Goal: Task Accomplishment & Management: Manage account settings

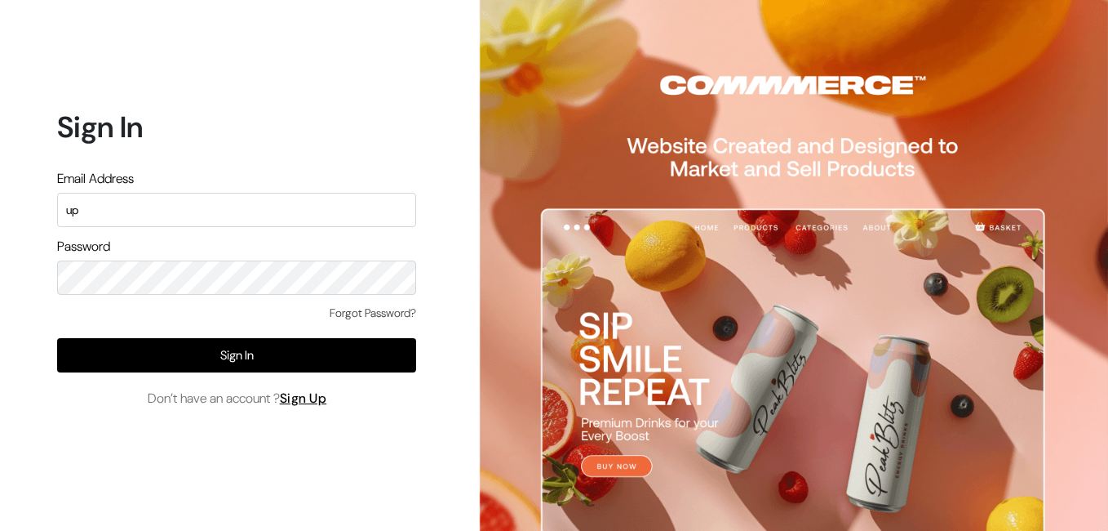
type input "uppadasarees999@gmail.com"
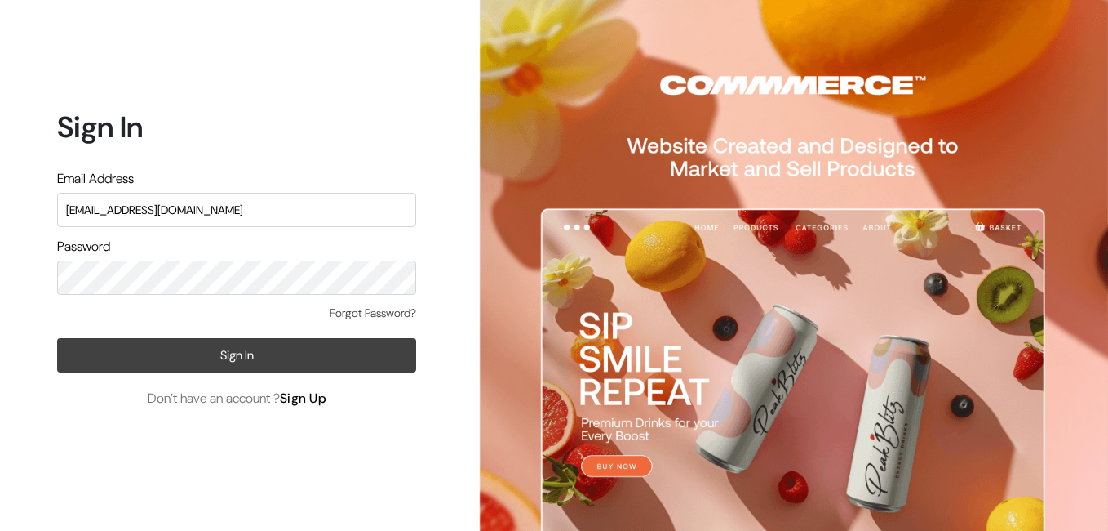
click at [205, 358] on button "Sign In" at bounding box center [236, 355] width 359 height 34
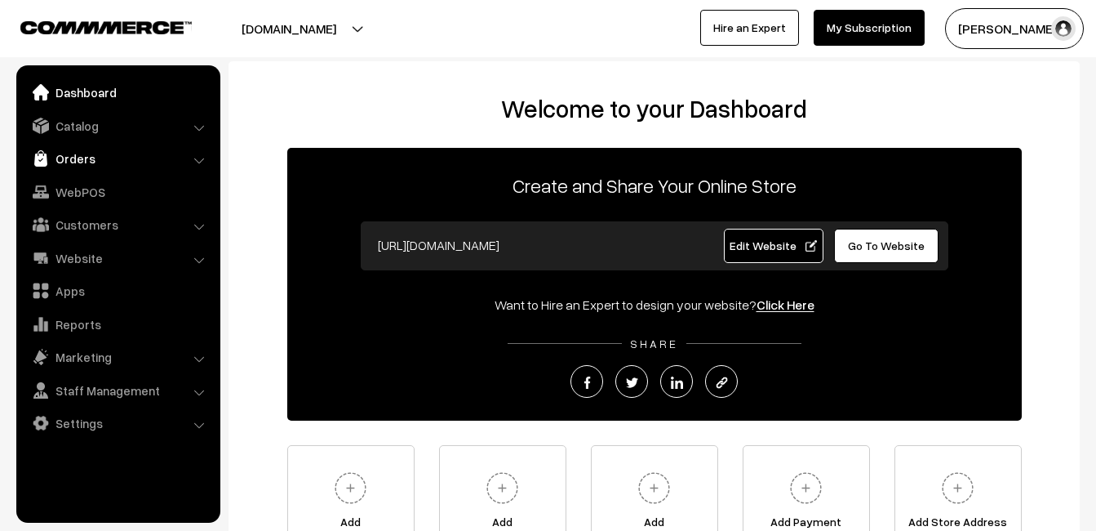
click at [76, 155] on link "Orders" at bounding box center [117, 158] width 194 height 29
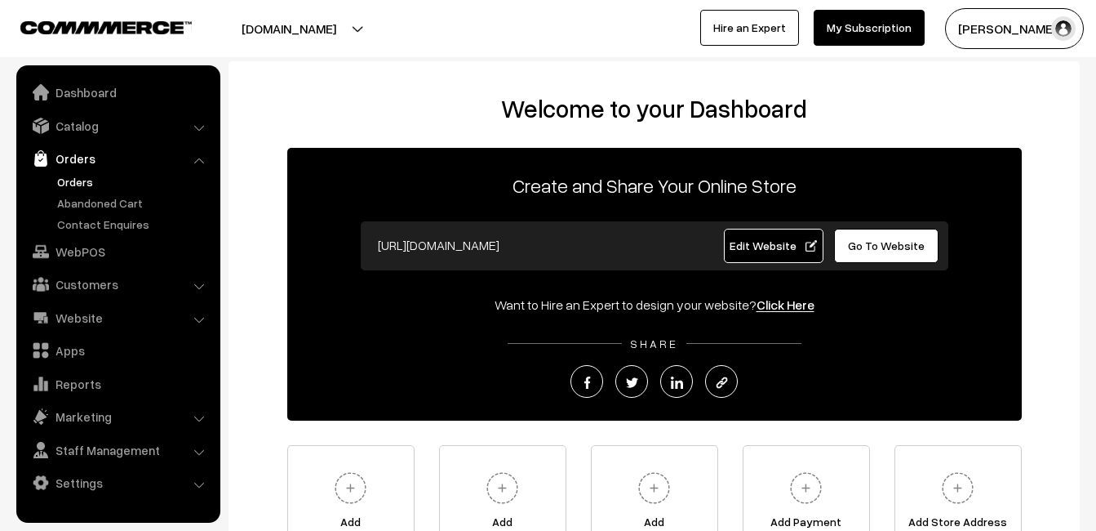
click at [76, 177] on link "Orders" at bounding box center [134, 181] width 162 height 17
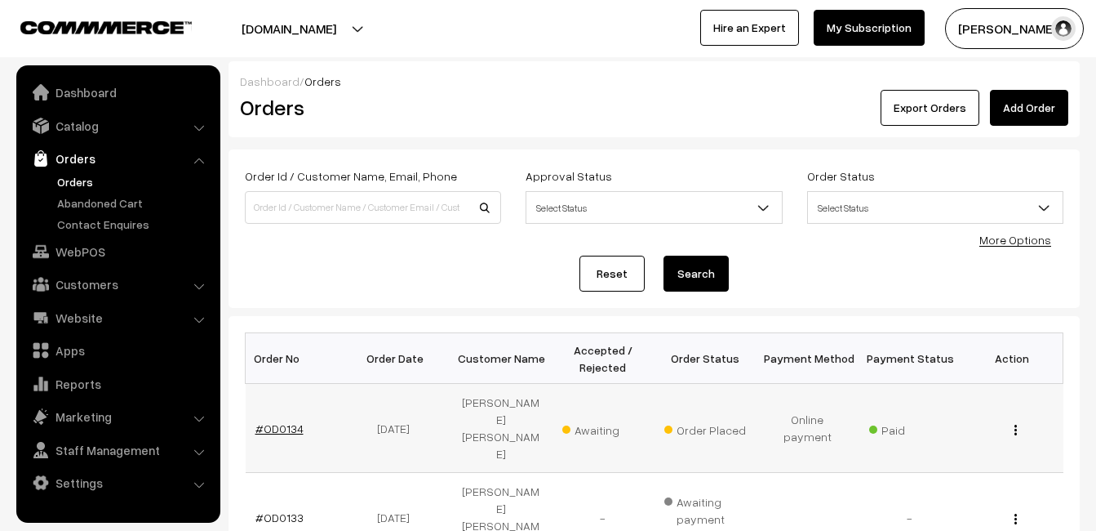
click at [271, 421] on link "#OD0134" at bounding box center [279, 428] width 48 height 14
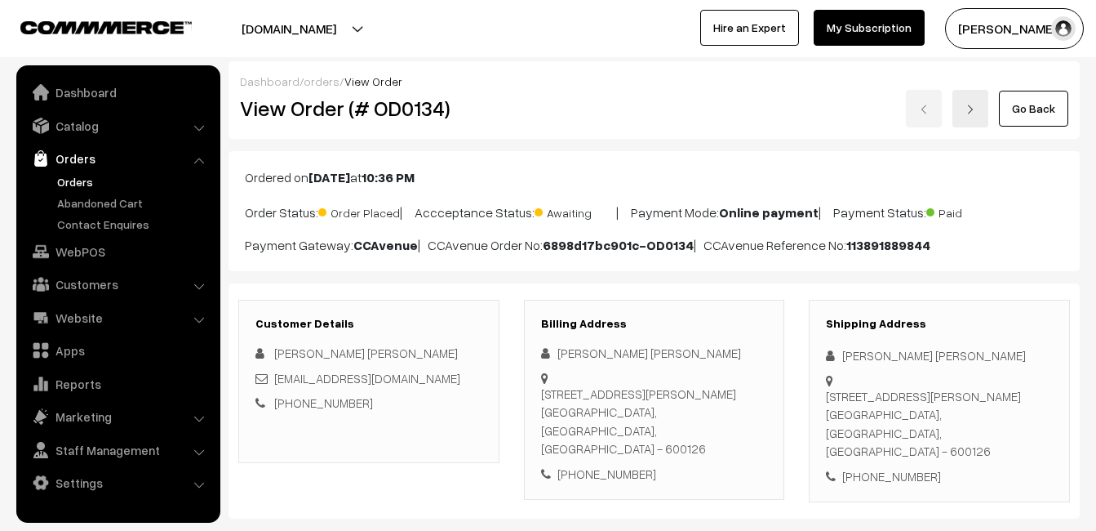
scroll to position [163, 0]
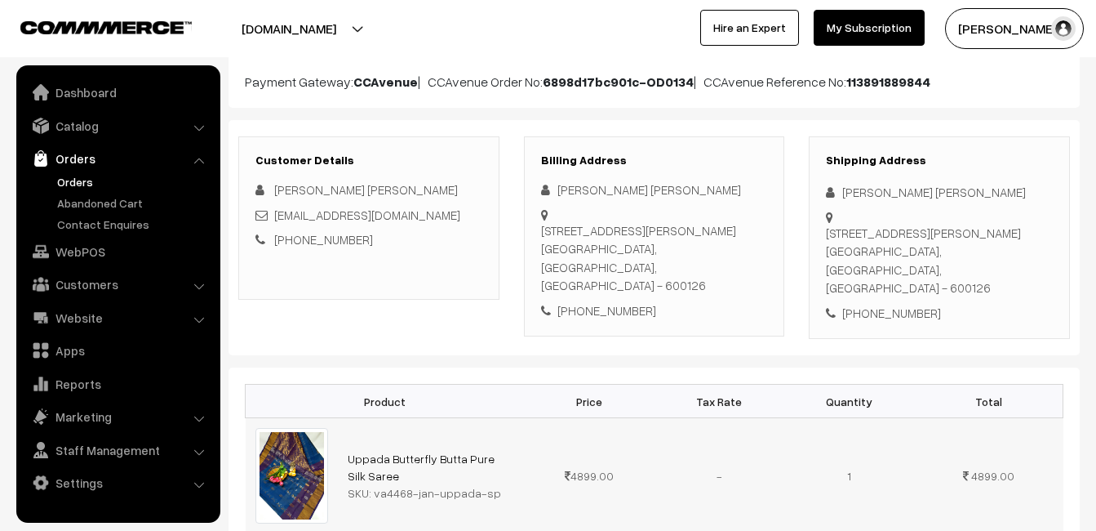
drag, startPoint x: 375, startPoint y: 475, endPoint x: 390, endPoint y: 473, distance: 15.7
click at [390, 484] on div "SKU: va4468-jan-uppada-sp" at bounding box center [431, 492] width 167 height 17
drag, startPoint x: 390, startPoint y: 473, endPoint x: 374, endPoint y: 473, distance: 16.3
click at [374, 484] on div "SKU: va4468-jan-uppada-sp" at bounding box center [431, 492] width 167 height 17
drag, startPoint x: 370, startPoint y: 473, endPoint x: 489, endPoint y: 475, distance: 119.2
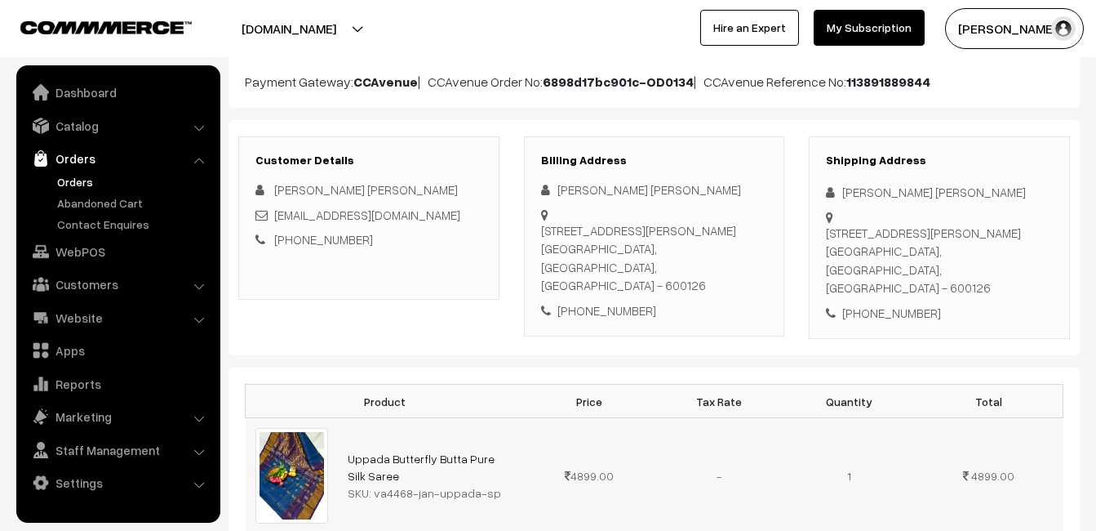
click at [489, 484] on div "SKU: va4468-jan-uppada-sp" at bounding box center [431, 492] width 167 height 17
drag, startPoint x: 489, startPoint y: 475, endPoint x: 474, endPoint y: 479, distance: 15.2
copy div "va4468-jan-uppada-sp"
click at [82, 179] on link "Orders" at bounding box center [134, 181] width 162 height 17
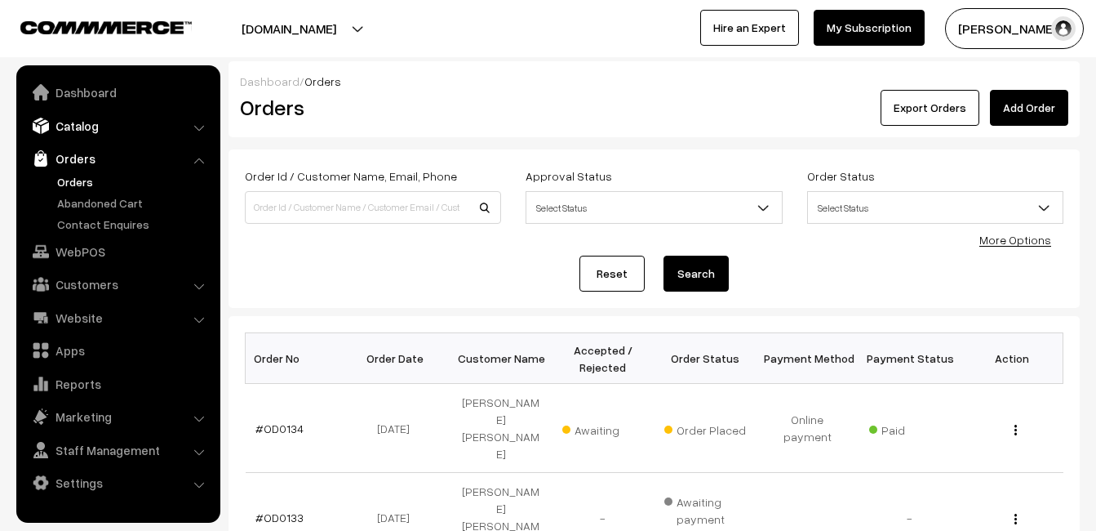
click at [69, 127] on link "Catalog" at bounding box center [117, 125] width 194 height 29
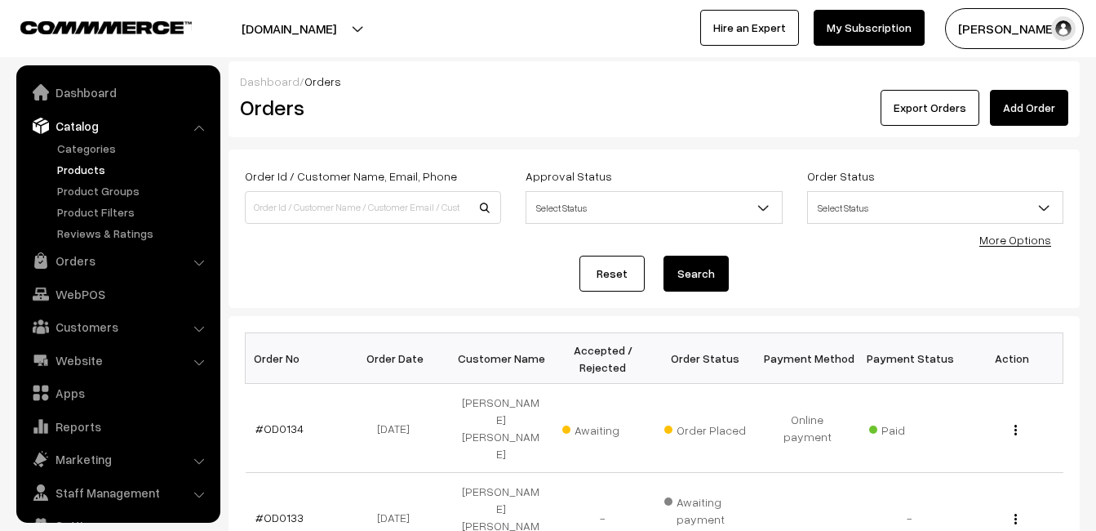
click at [69, 175] on link "Products" at bounding box center [134, 169] width 162 height 17
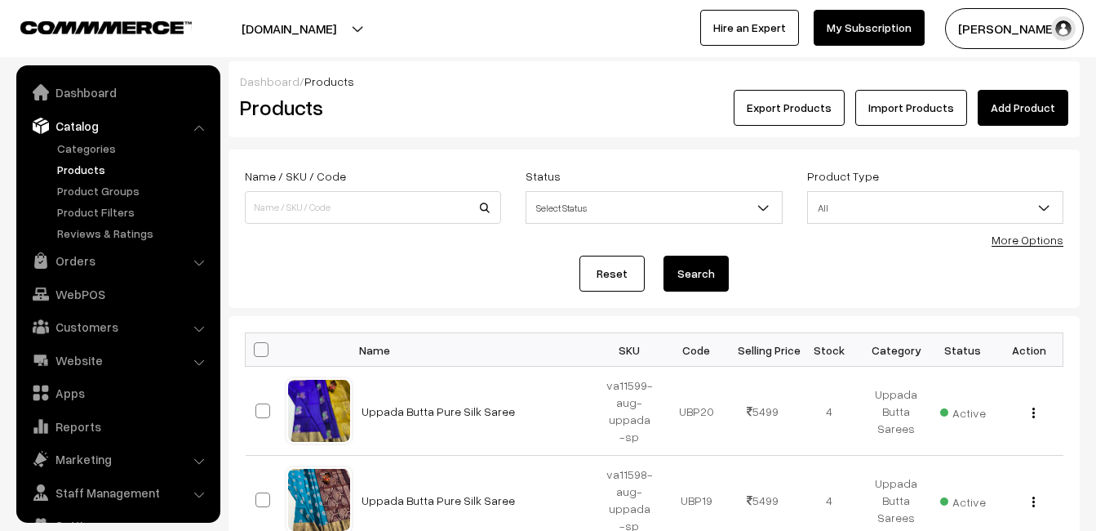
scroll to position [33, 0]
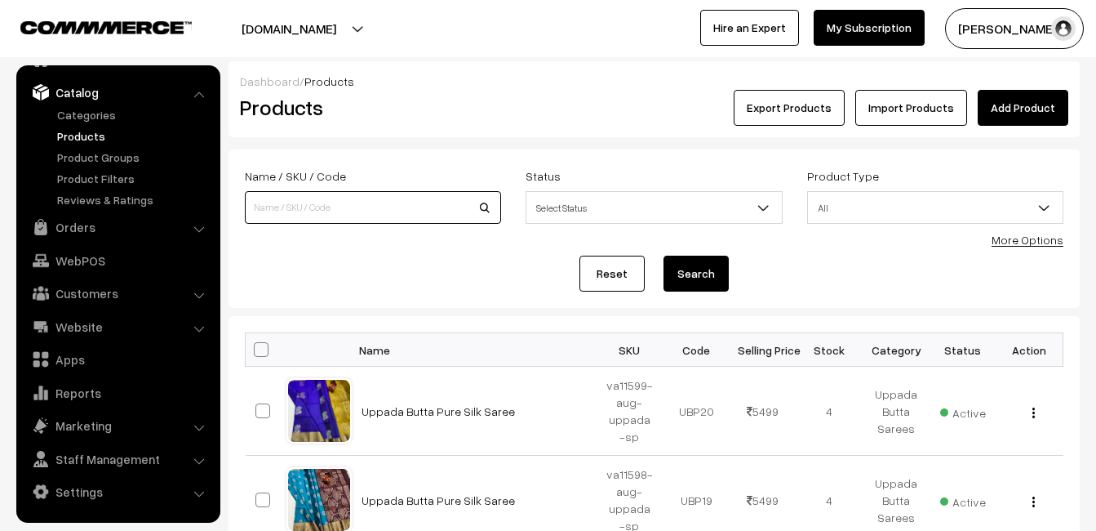
paste input "va4468-[PERSON_NAME]-sp"
type input "va4468-[PERSON_NAME]-sp"
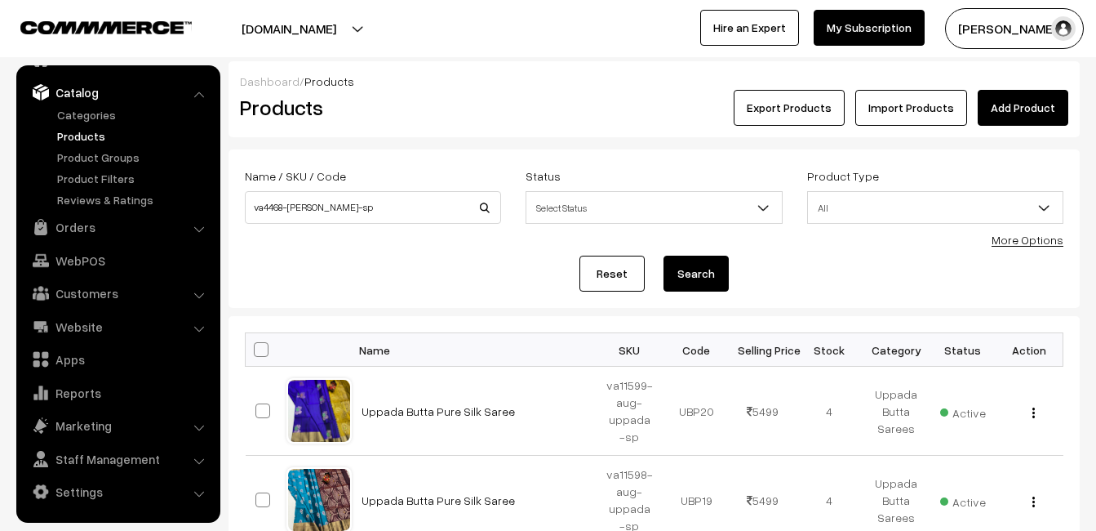
click at [682, 280] on button "Search" at bounding box center [696, 273] width 65 height 36
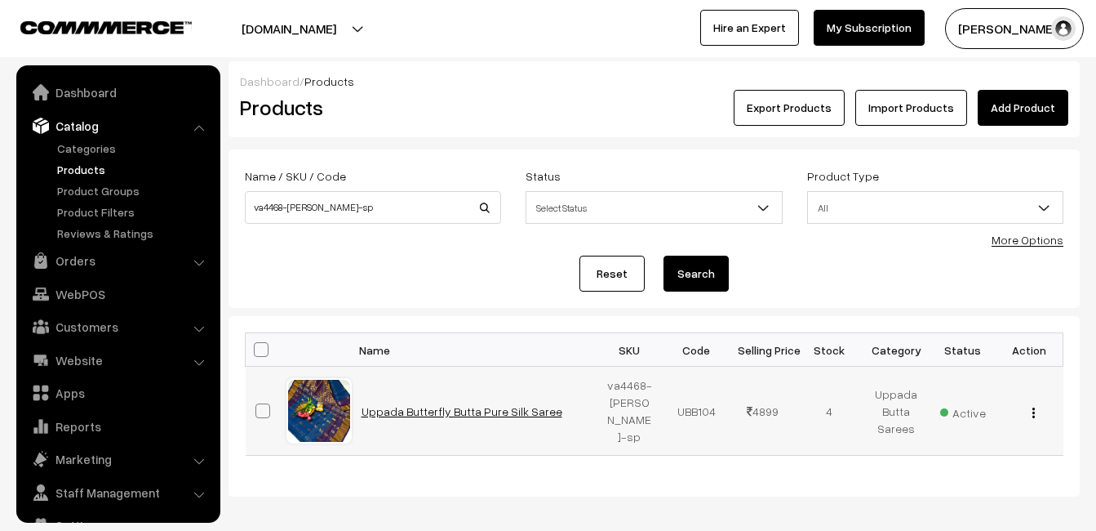
scroll to position [33, 0]
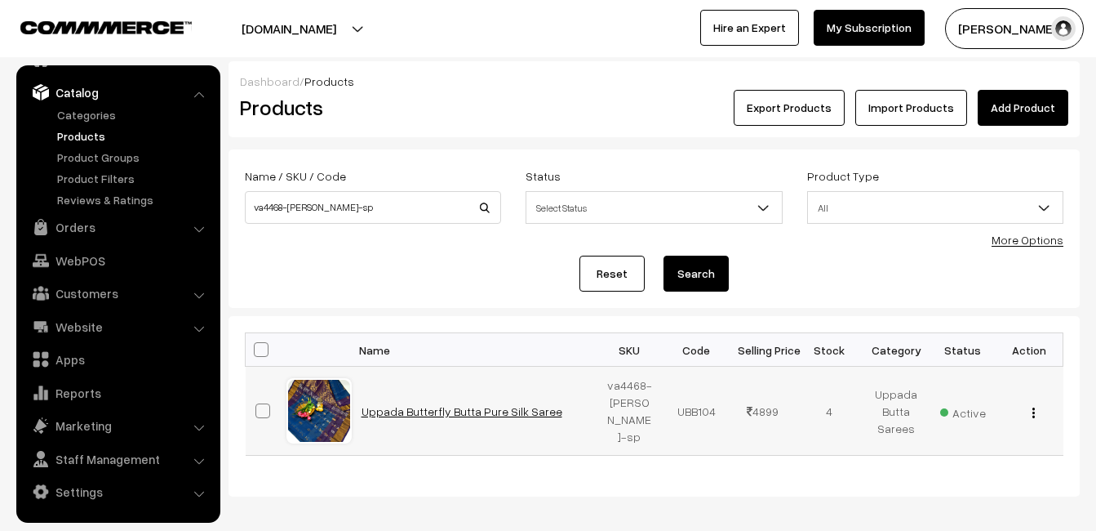
click at [467, 411] on link "Uppada Butterfly Butta Pure Silk Saree" at bounding box center [462, 411] width 201 height 14
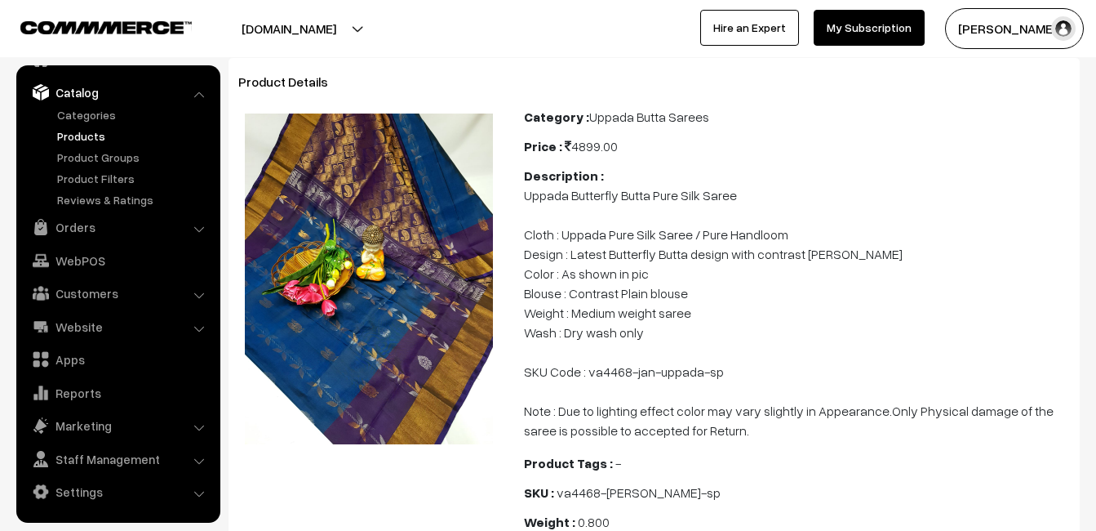
scroll to position [163, 0]
